Goal: Information Seeking & Learning: Learn about a topic

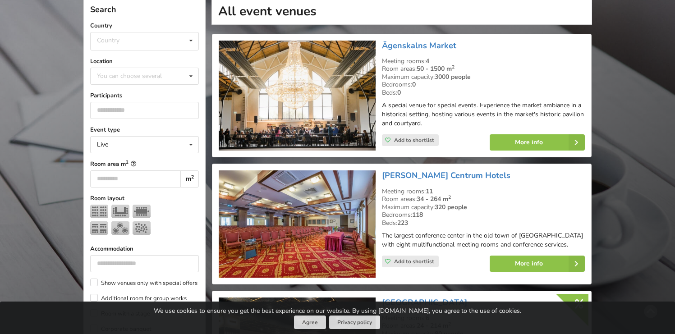
scroll to position [207, 0]
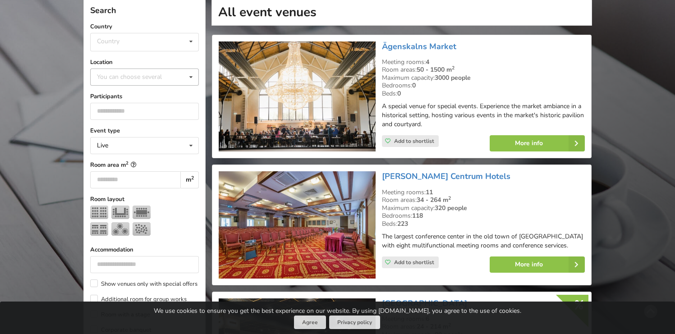
click at [174, 73] on div "You can choose several" at bounding box center [138, 77] width 87 height 10
type input "****"
click at [174, 87] on div "[GEOGRAPHIC_DATA]" at bounding box center [145, 93] width 108 height 17
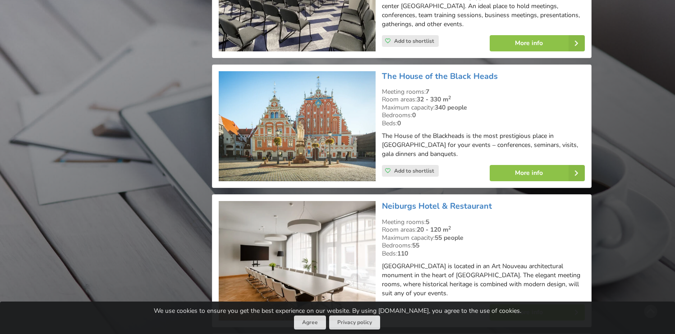
scroll to position [1003, 0]
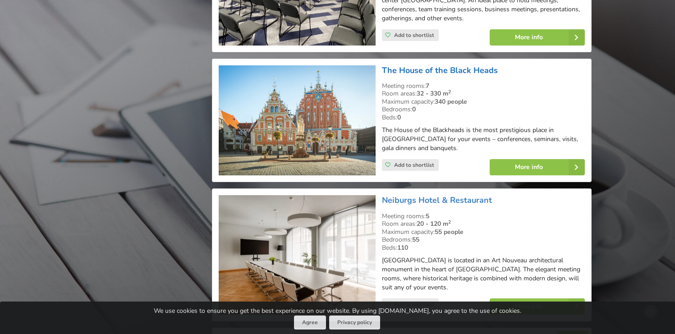
click at [466, 68] on link "The House of the Black Heads" at bounding box center [440, 70] width 116 height 11
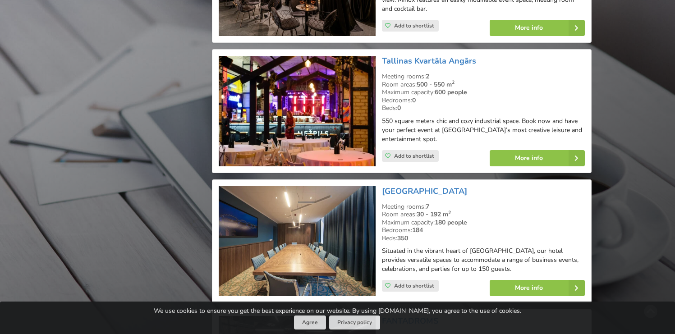
scroll to position [1677, 0]
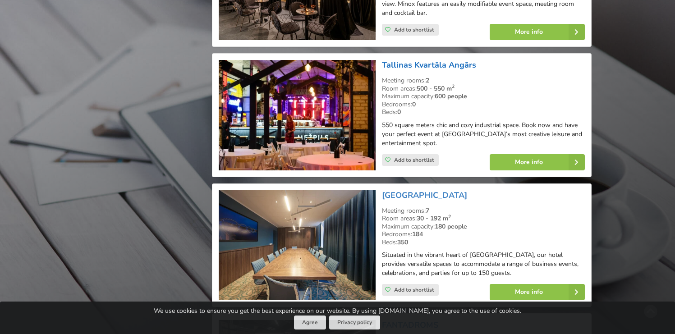
click at [443, 59] on link "Tallinas Kvartāla Angārs" at bounding box center [429, 64] width 94 height 11
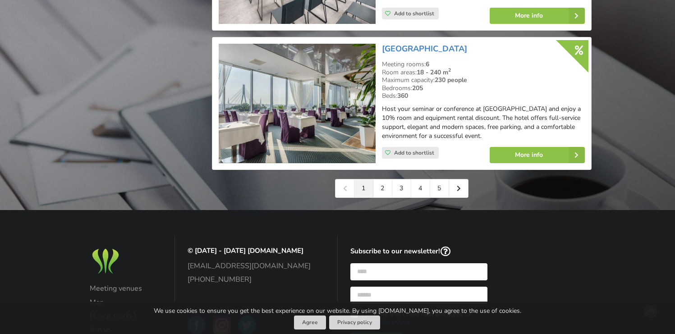
scroll to position [2085, 0]
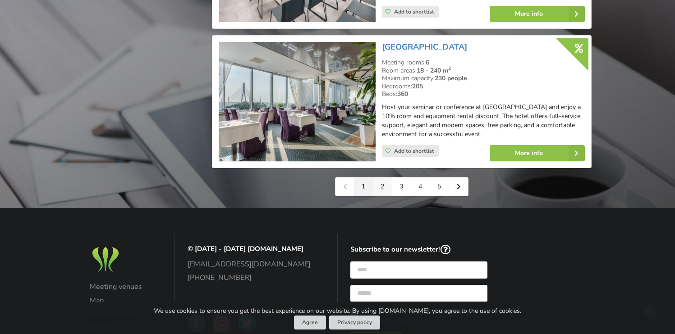
click at [385, 182] on link "2" at bounding box center [382, 187] width 19 height 18
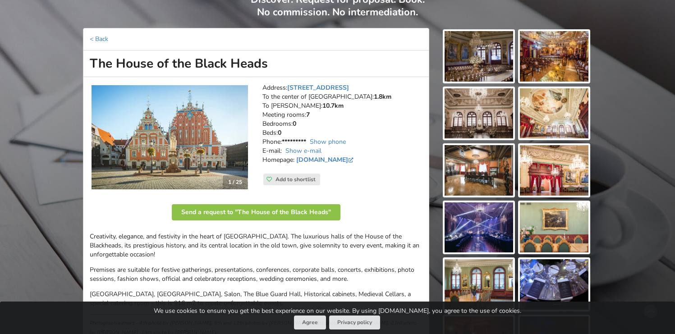
scroll to position [80, 0]
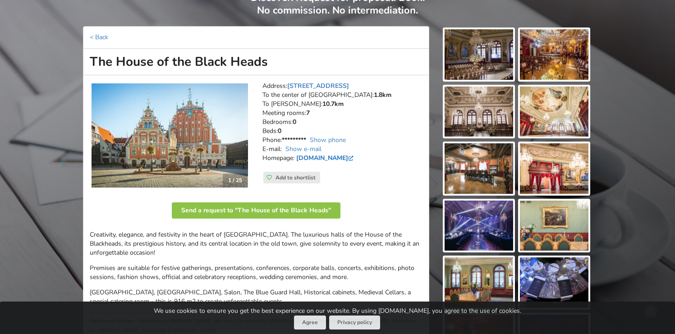
click at [349, 158] on link "www.melngalvjunams.lv" at bounding box center [325, 158] width 59 height 9
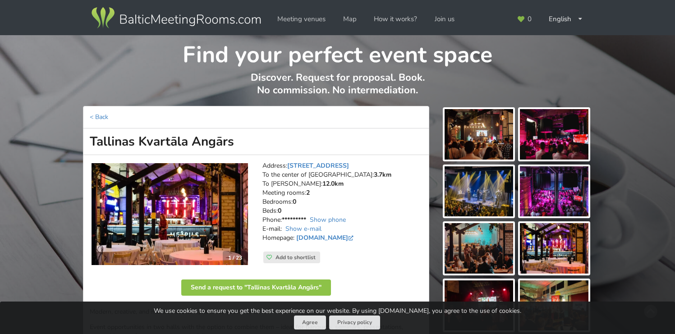
scroll to position [35, 0]
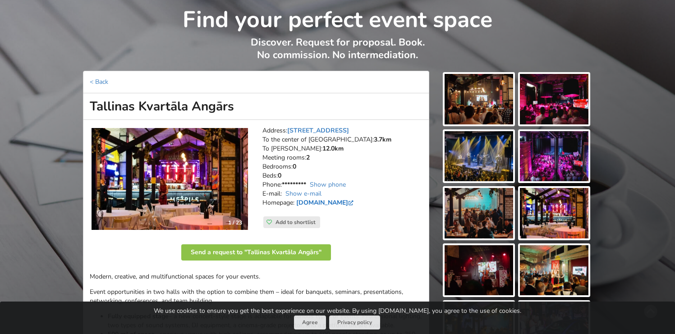
click at [321, 204] on link "www.kvartalaangars.lv" at bounding box center [325, 202] width 59 height 9
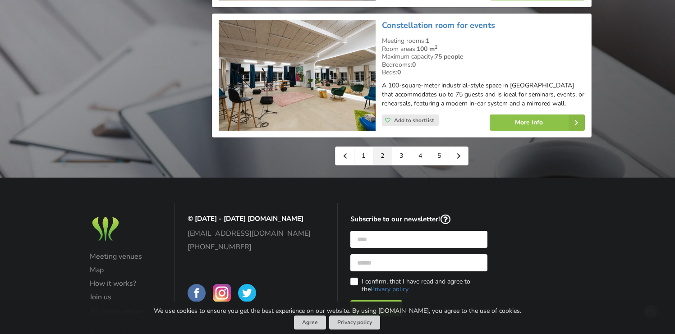
scroll to position [2138, 0]
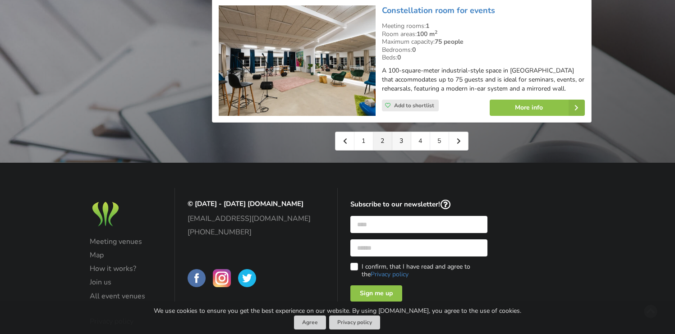
click at [404, 142] on link "3" at bounding box center [401, 141] width 19 height 18
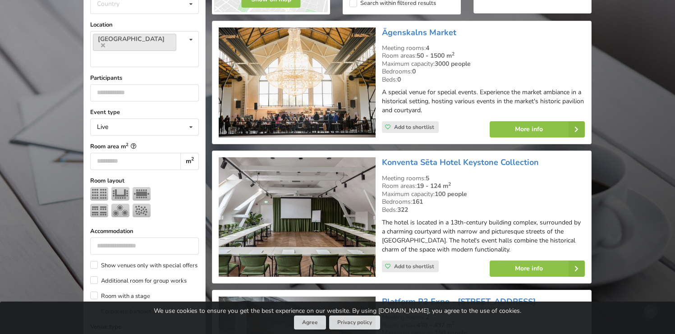
scroll to position [243, 0]
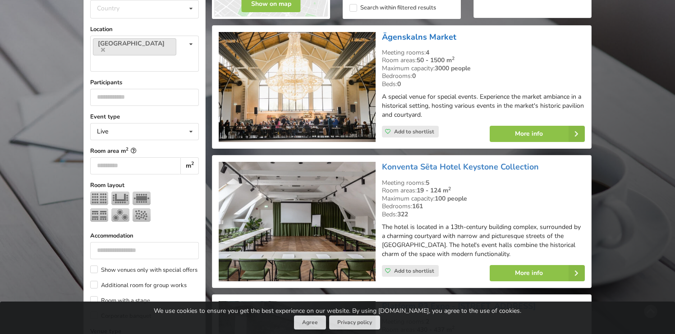
click at [419, 36] on link "Āgenskalns Market" at bounding box center [419, 37] width 74 height 11
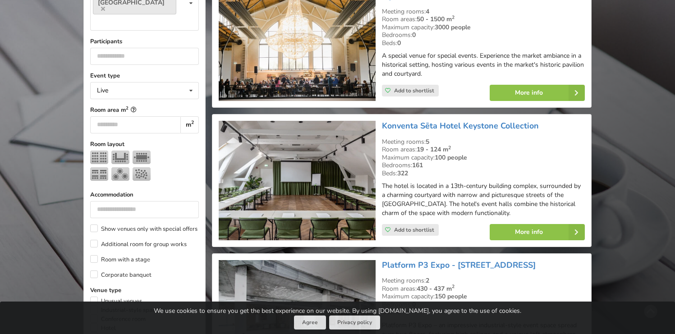
scroll to position [290, 0]
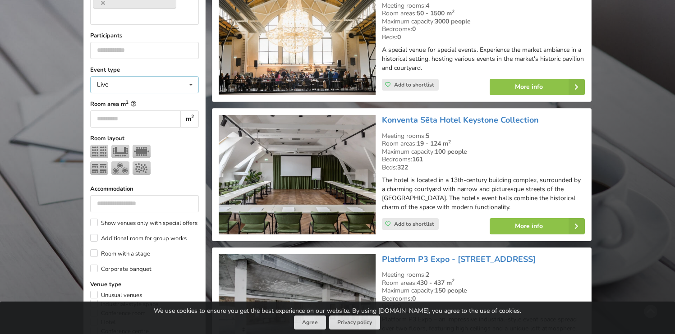
click at [192, 77] on icon at bounding box center [190, 85] width 13 height 17
click at [155, 110] on input "number" at bounding box center [135, 118] width 90 height 17
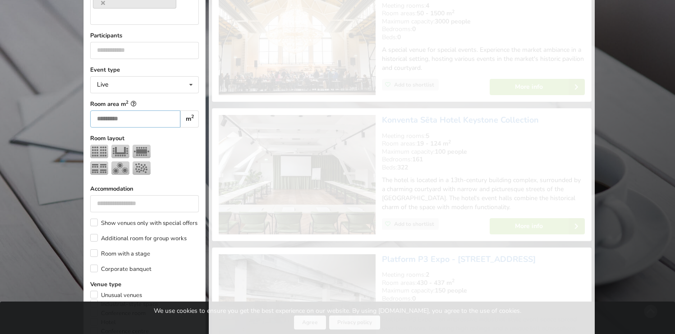
scroll to position [202, 0]
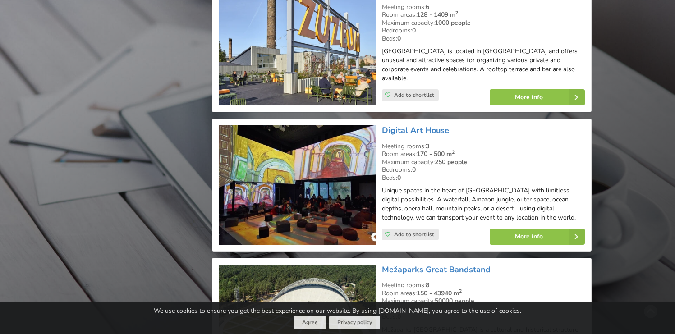
scroll to position [1730, 0]
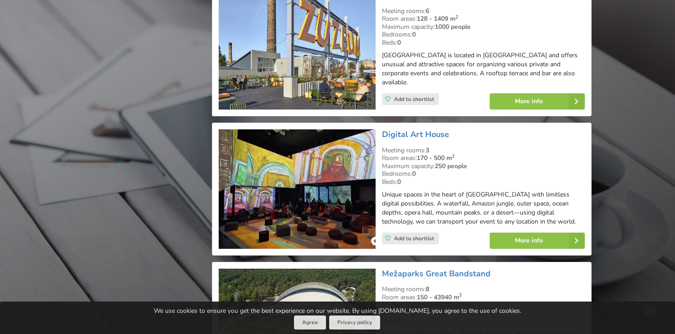
type input "***"
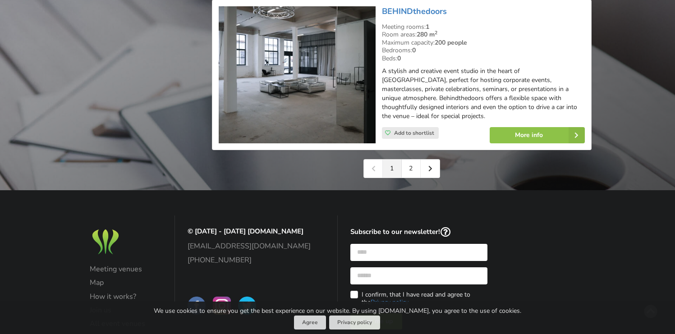
scroll to position [2143, 0]
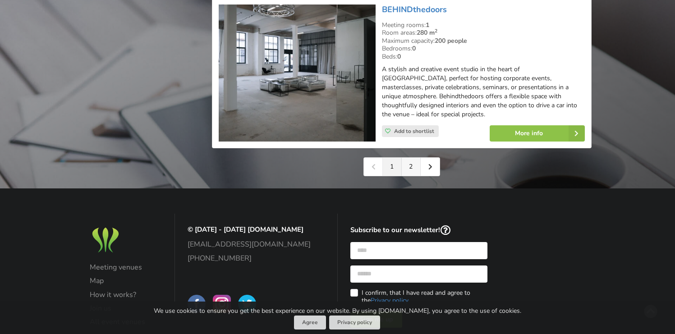
click at [411, 161] on link "2" at bounding box center [411, 167] width 19 height 18
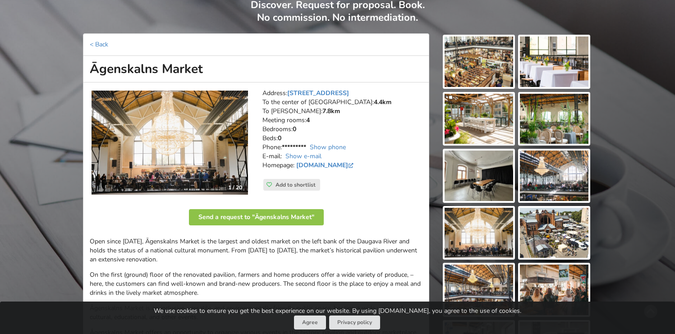
scroll to position [73, 0]
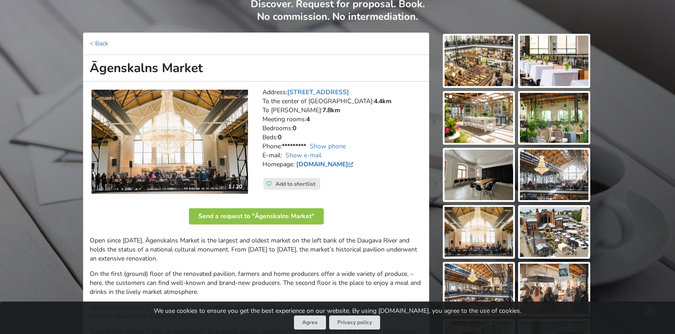
click at [336, 164] on link "www.agenskalnatirgus.lv" at bounding box center [325, 164] width 59 height 9
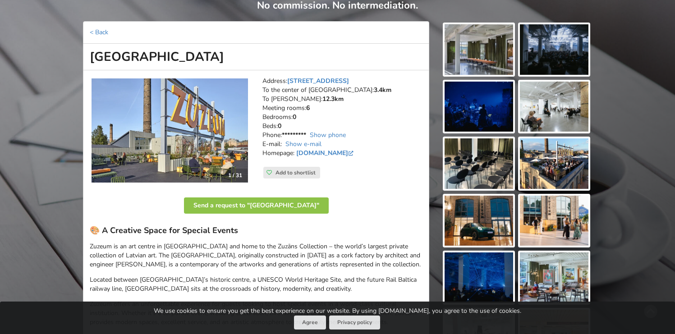
scroll to position [83, 0]
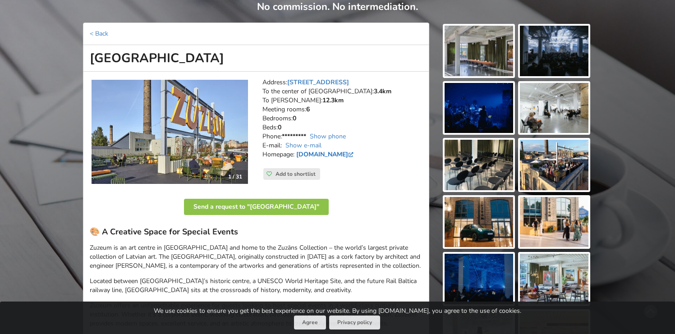
click at [340, 151] on link "[DOMAIN_NAME]" at bounding box center [325, 154] width 59 height 9
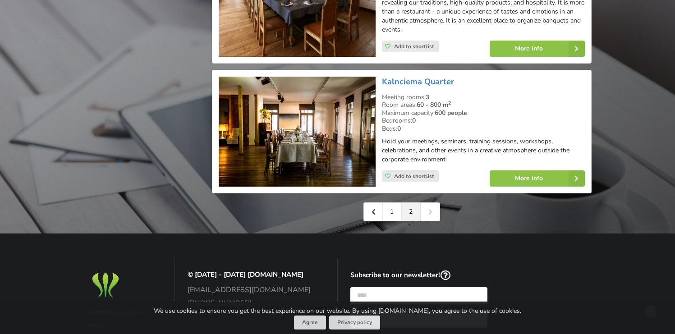
scroll to position [1704, 0]
